Goal: Subscribe to service/newsletter

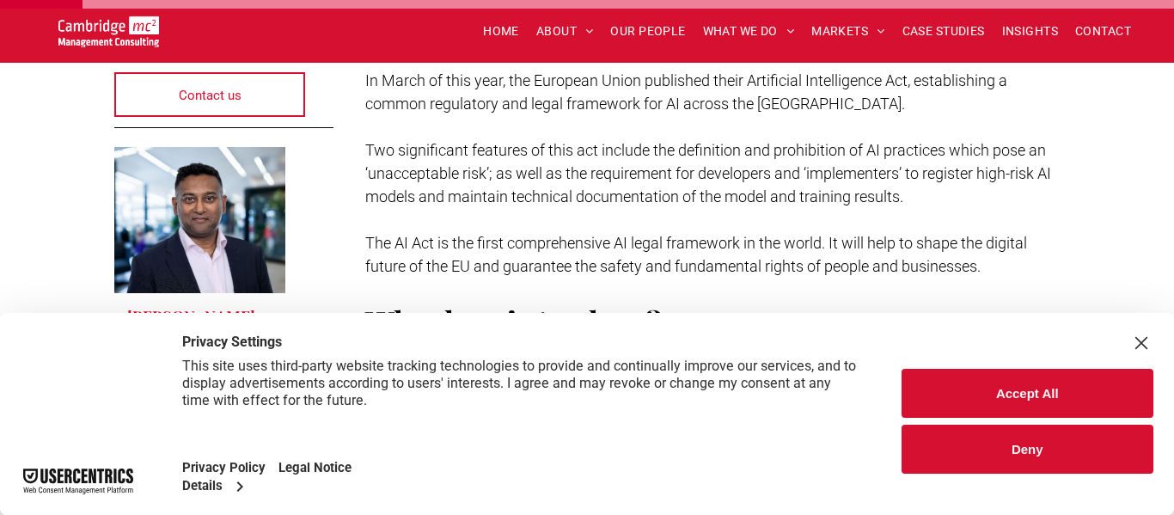
scroll to position [517, 0]
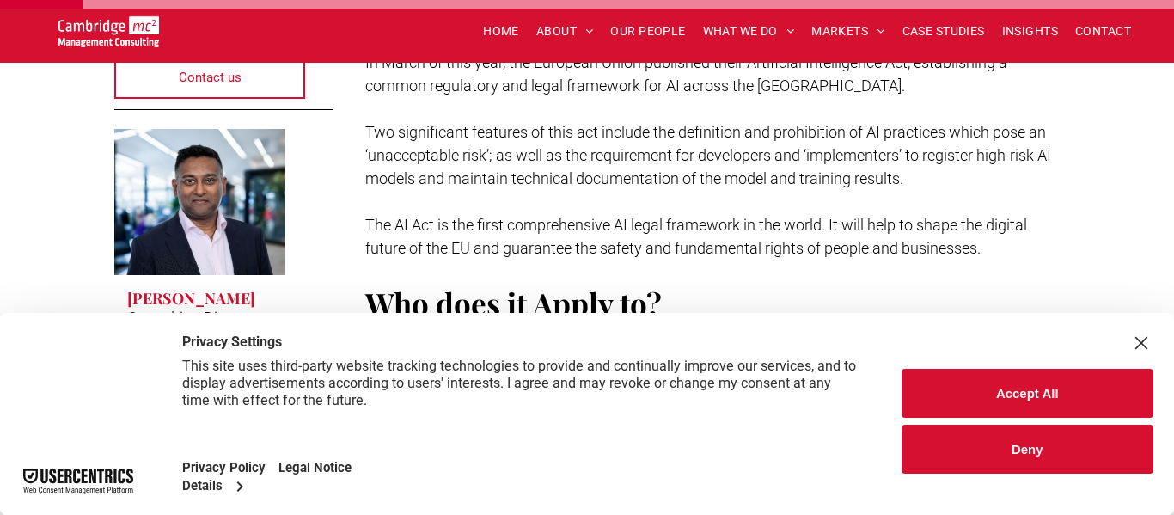
click at [1019, 411] on button "Accept All" at bounding box center [1028, 393] width 253 height 49
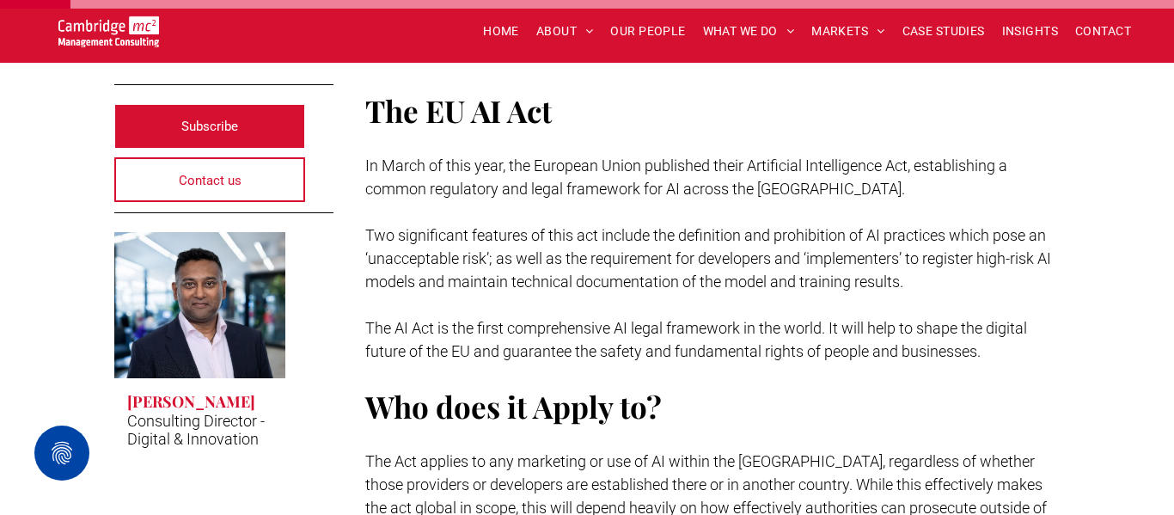
scroll to position [418, 0]
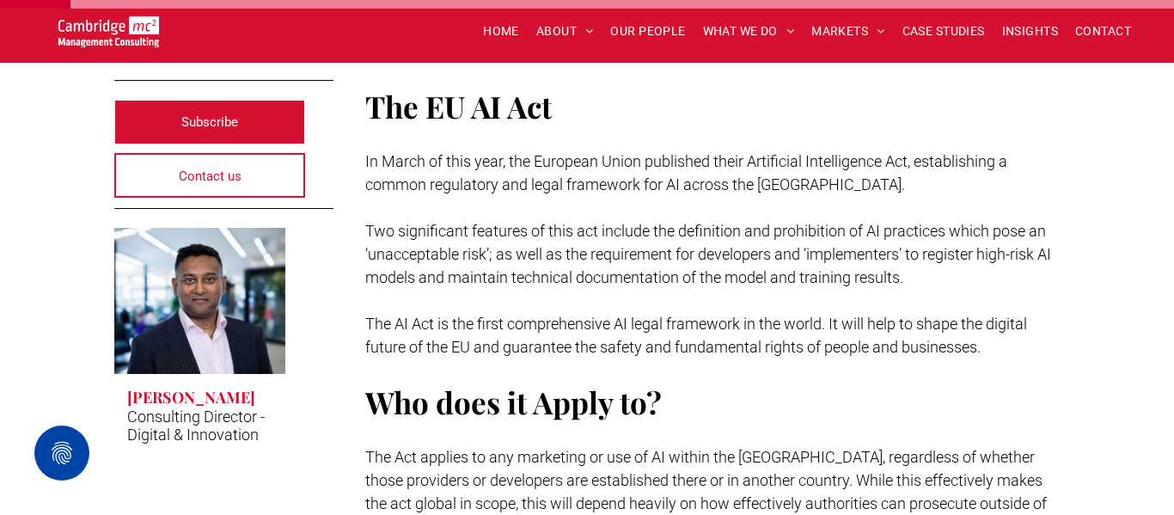
click at [65, 454] on button "Privacy Settings" at bounding box center [61, 453] width 55 height 55
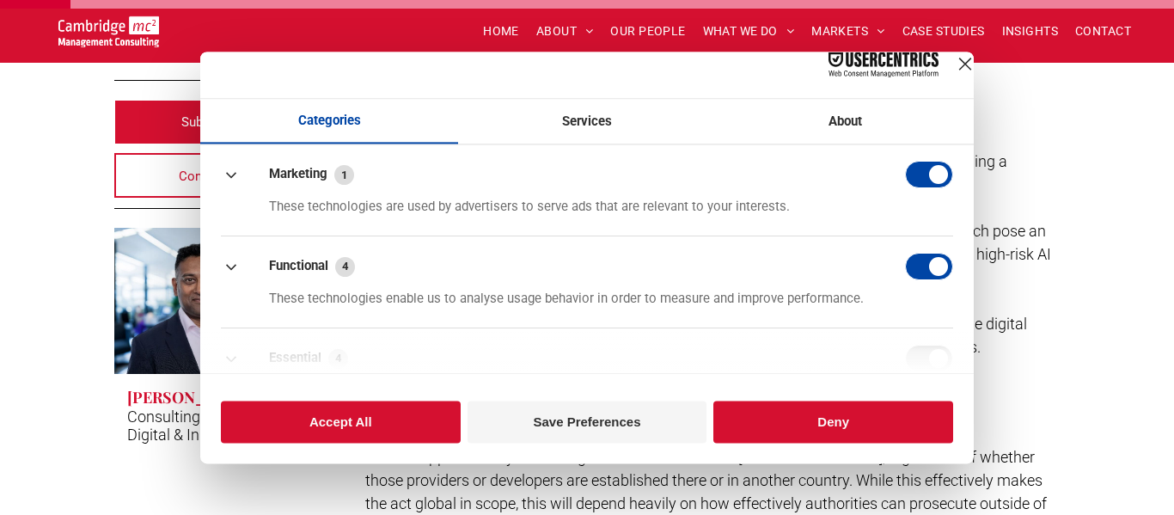
click at [953, 76] on div "Close Layer" at bounding box center [965, 64] width 24 height 24
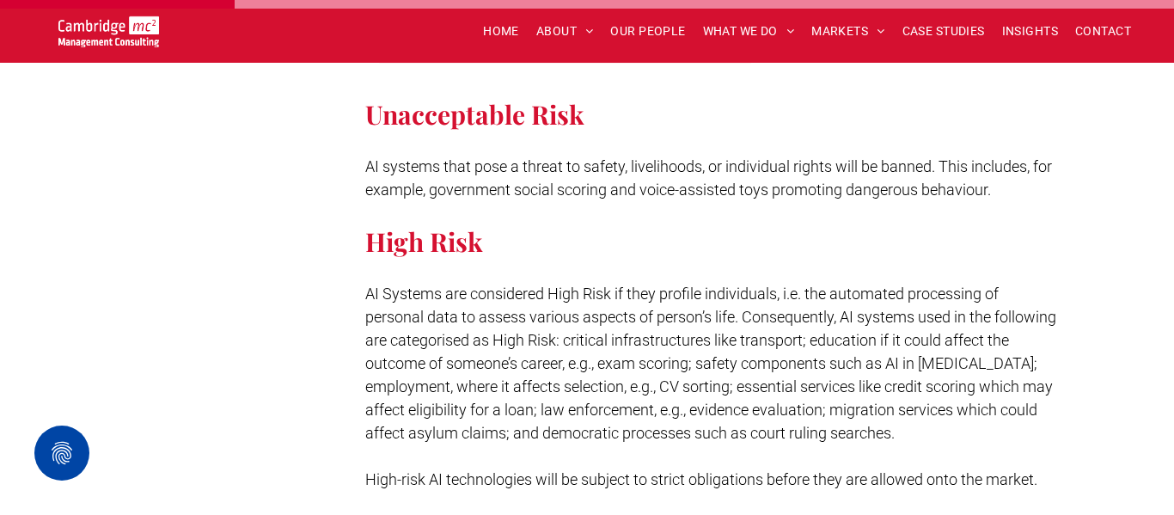
scroll to position [1404, 0]
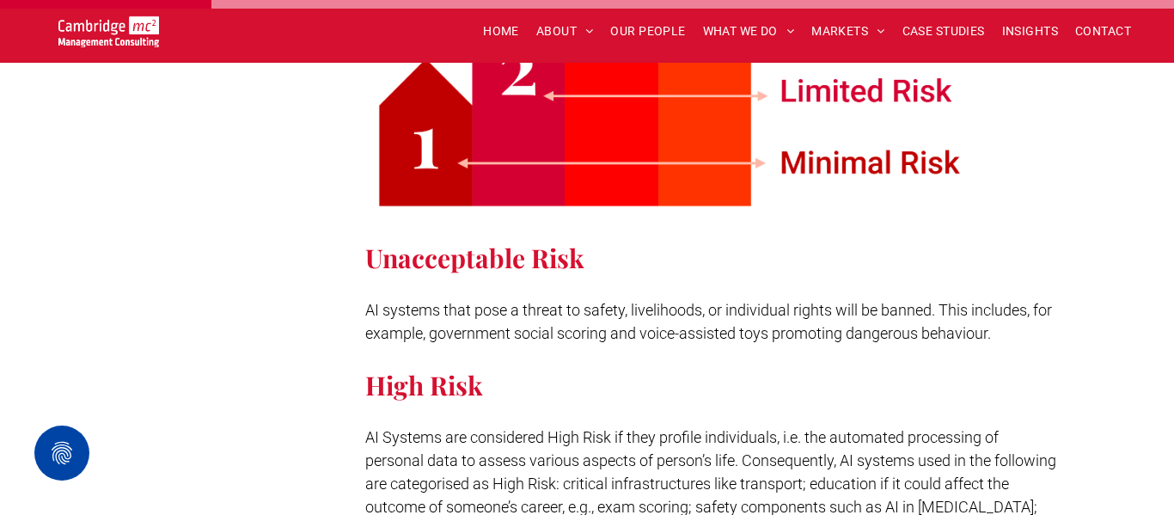
scroll to position [1256, 0]
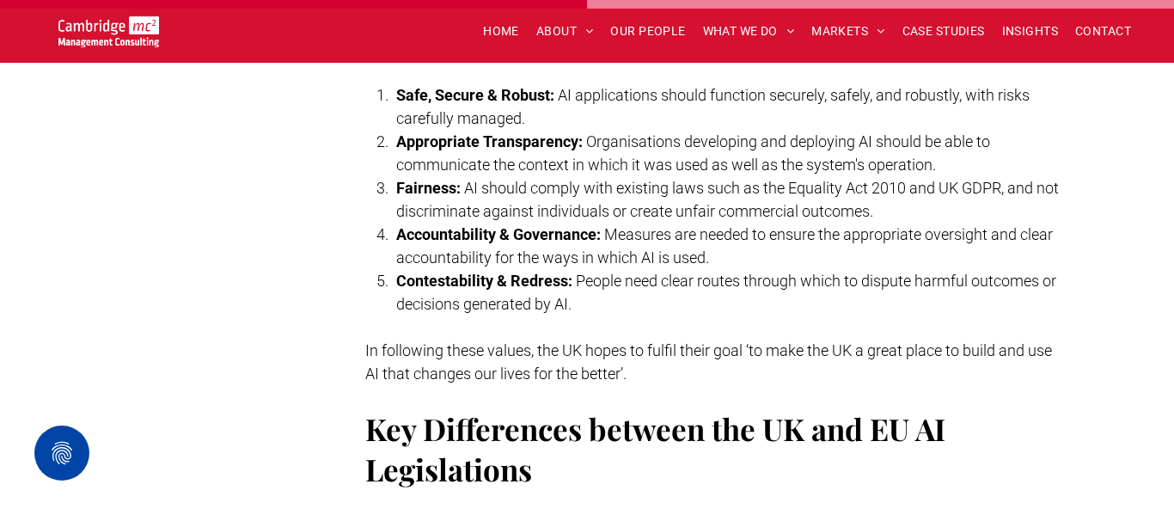
scroll to position [3381, 0]
